Goal: Transaction & Acquisition: Subscribe to service/newsletter

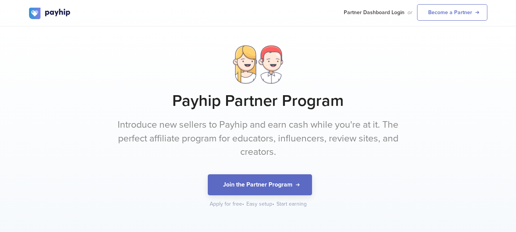
click at [305, 60] on div at bounding box center [258, 64] width 458 height 38
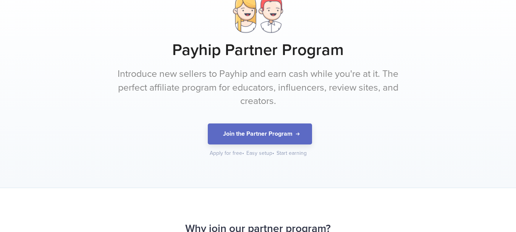
scroll to position [102, 0]
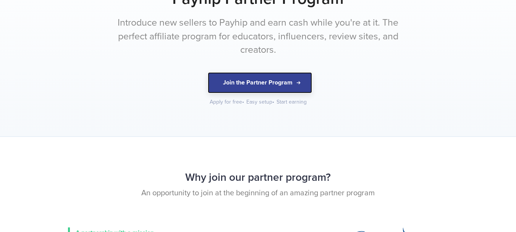
click at [272, 83] on button "Join the Partner Program" at bounding box center [260, 82] width 104 height 21
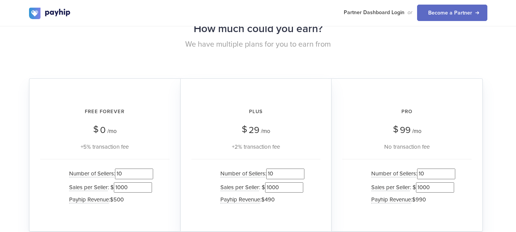
scroll to position [764, 0]
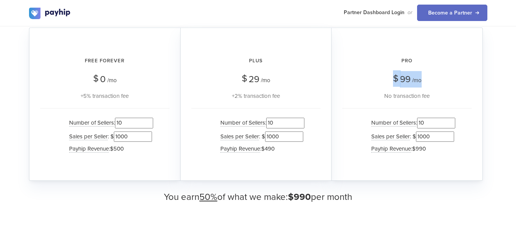
drag, startPoint x: 394, startPoint y: 80, endPoint x: 438, endPoint y: 78, distance: 43.6
click at [438, 78] on div "Pro $ 99 /mo No transaction fee" at bounding box center [407, 76] width 130 height 50
drag, startPoint x: 275, startPoint y: 82, endPoint x: 230, endPoint y: 78, distance: 45.7
click at [230, 78] on div "Plus $ 29 /mo +2% transaction fee" at bounding box center [255, 76] width 129 height 50
click at [220, 76] on div "Plus $ 29 /mo +2% transaction fee" at bounding box center [255, 76] width 129 height 50
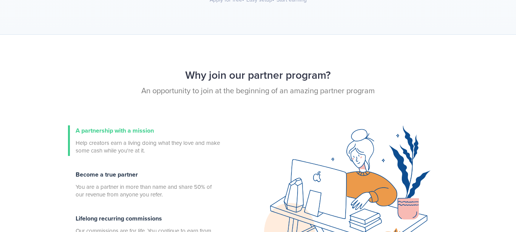
scroll to position [0, 0]
